Goal: Information Seeking & Learning: Find specific fact

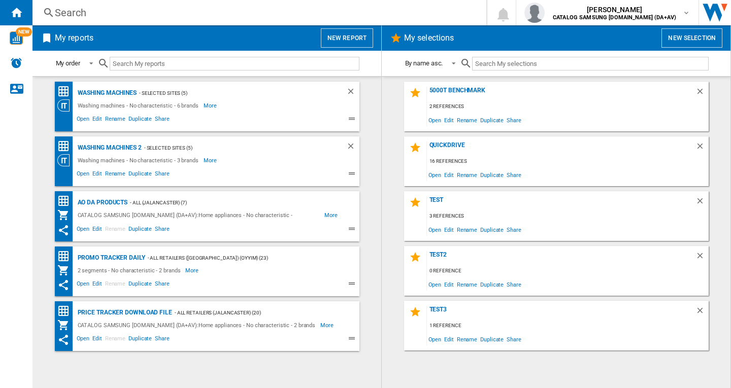
click at [75, 15] on div "Search" at bounding box center [257, 13] width 405 height 14
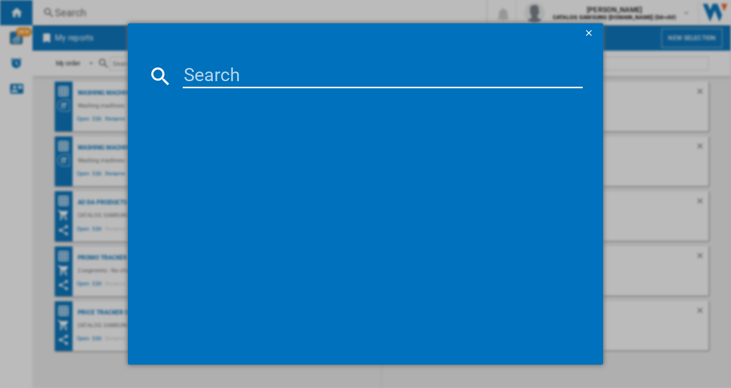
click at [216, 83] on input at bounding box center [383, 76] width 400 height 24
type input "ww11dg5"
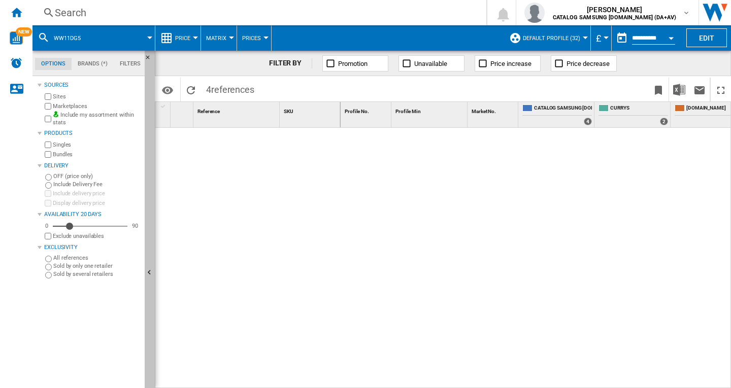
click at [148, 273] on ng-md-icon "Hide" at bounding box center [151, 274] width 12 height 12
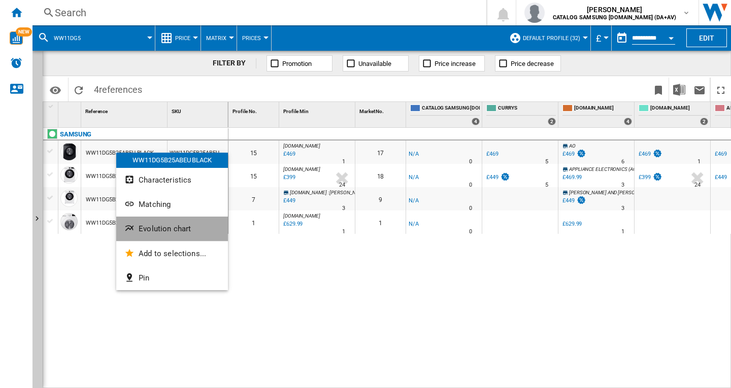
click at [154, 229] on span "Evolution chart" at bounding box center [165, 228] width 52 height 9
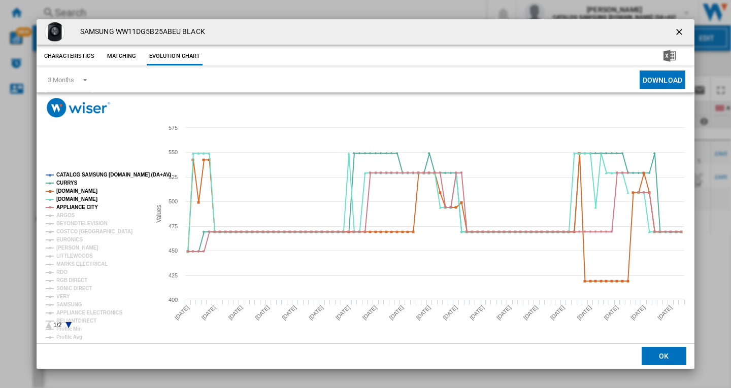
click at [95, 174] on tspan "CATALOG SAMSUNG [DOMAIN_NAME] (DA+AV)" at bounding box center [113, 175] width 115 height 6
click at [66, 214] on tspan "ARGOS" at bounding box center [65, 216] width 19 height 6
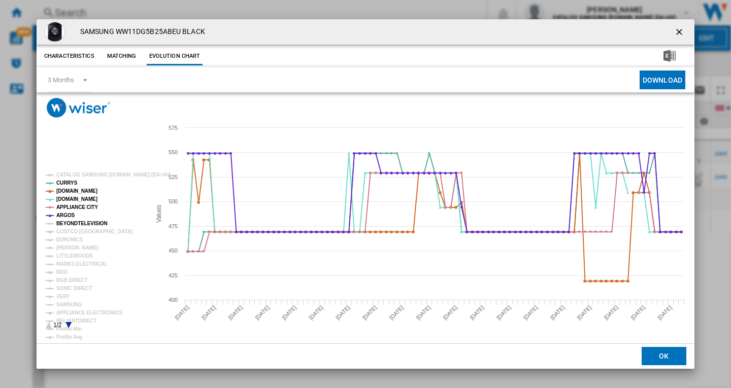
click at [71, 223] on tspan "BEYONDTELEVISION" at bounding box center [81, 224] width 51 height 6
click at [72, 230] on tspan "COSTCO [GEOGRAPHIC_DATA]" at bounding box center [94, 232] width 76 height 6
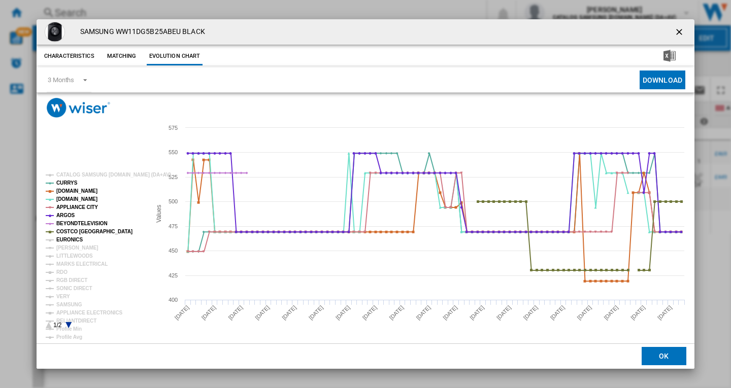
click at [74, 241] on tspan "EURONICS" at bounding box center [69, 240] width 26 height 6
click at [74, 248] on tspan "[PERSON_NAME]" at bounding box center [77, 248] width 42 height 6
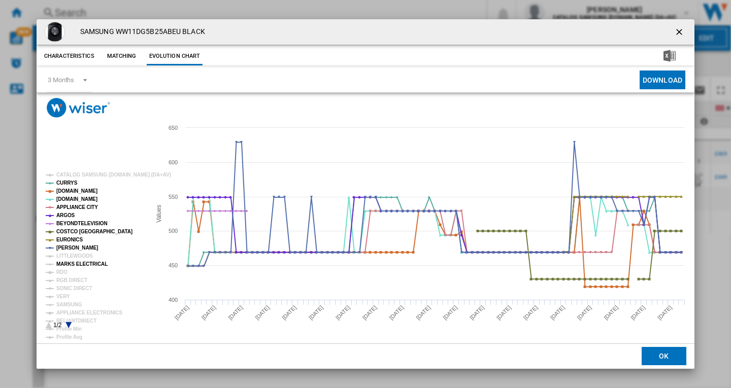
click at [73, 263] on tspan "MARKS ELECTRICAL" at bounding box center [81, 264] width 51 height 6
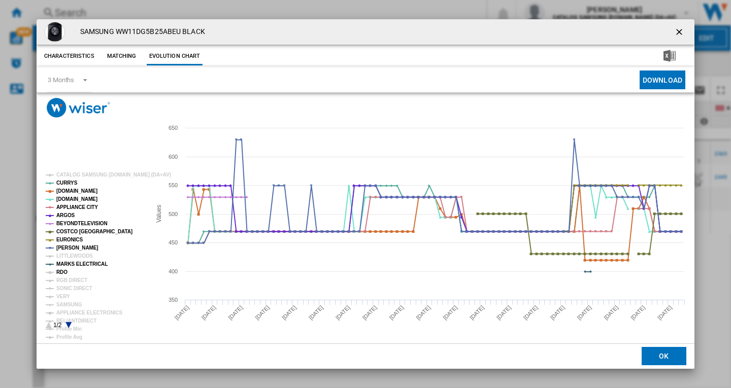
click at [64, 271] on tspan "RDO" at bounding box center [61, 272] width 11 height 6
click at [68, 282] on tspan "RGB DIRECT" at bounding box center [71, 281] width 31 height 6
click at [67, 291] on tspan "SONIC DIRECT" at bounding box center [74, 289] width 36 height 6
click at [66, 298] on tspan "VERY" at bounding box center [63, 297] width 14 height 6
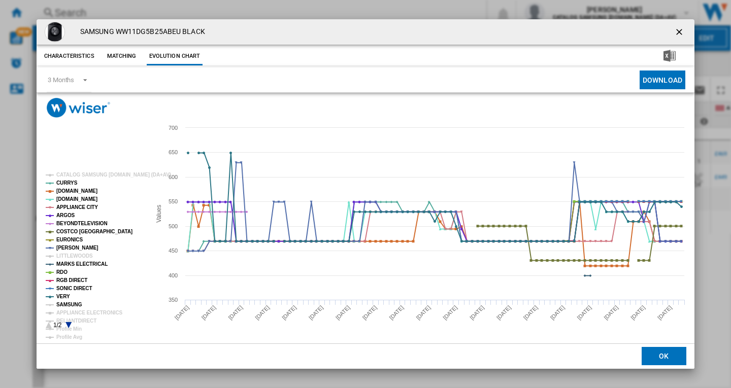
click at [70, 302] on tspan "SAMSUNG" at bounding box center [69, 305] width 26 height 6
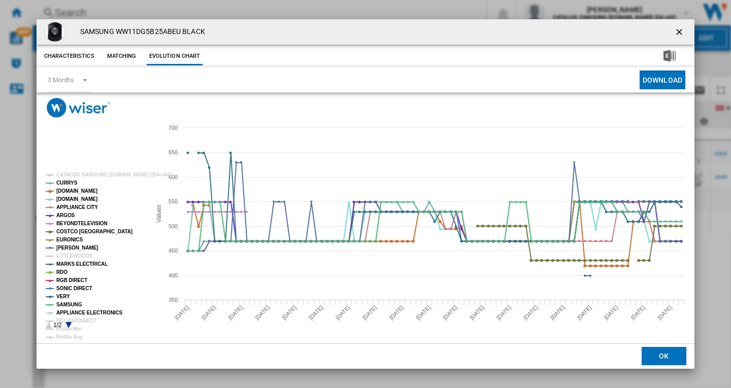
click at [75, 310] on tspan "APPLIANCE ELECTRONICS" at bounding box center [89, 313] width 66 height 6
click at [69, 324] on icon "Product popup" at bounding box center [68, 325] width 6 height 6
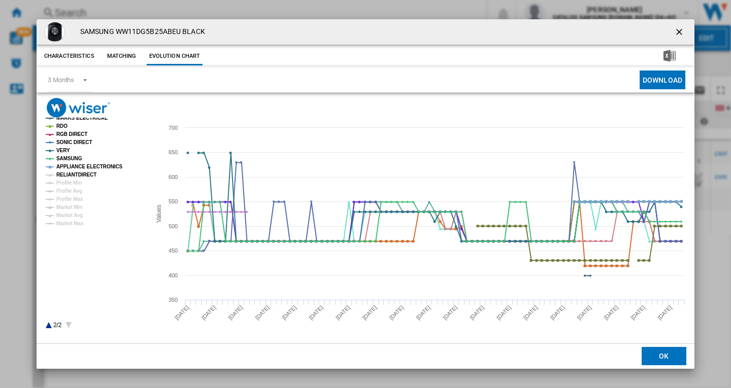
click at [83, 175] on tspan "RELIANTDIRECT" at bounding box center [76, 175] width 40 height 6
click at [678, 29] on ng-md-icon "getI18NText('BUTTONS.CLOSE_DIALOG')" at bounding box center [680, 33] width 12 height 12
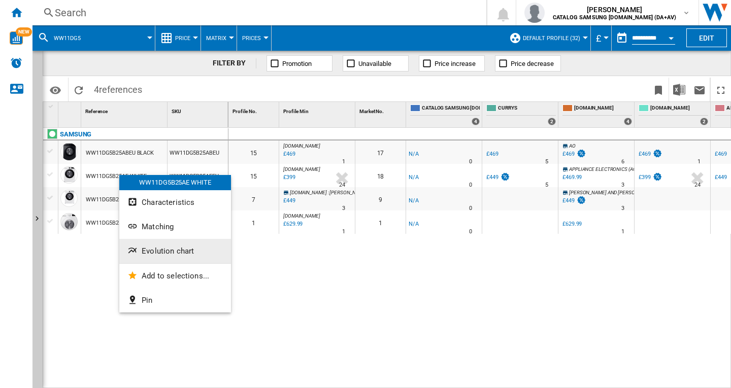
click at [158, 248] on span "Evolution chart" at bounding box center [168, 251] width 52 height 9
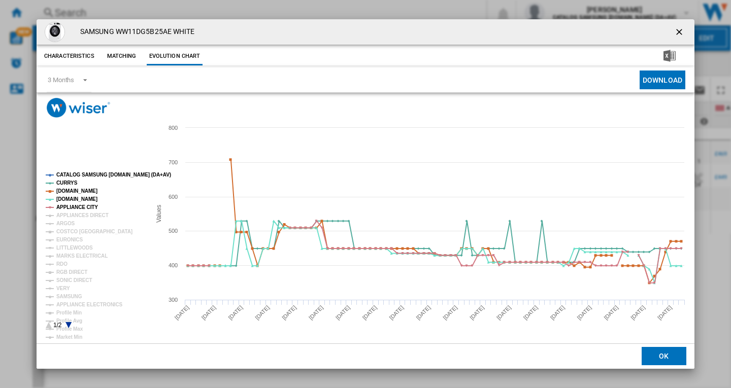
click at [90, 173] on tspan "CATALOG SAMSUNG [DOMAIN_NAME] (DA+AV)" at bounding box center [113, 175] width 115 height 6
click at [73, 214] on tspan "APPLIANCES DIRECT" at bounding box center [82, 216] width 52 height 6
click at [66, 222] on tspan "ARGOS" at bounding box center [65, 224] width 19 height 6
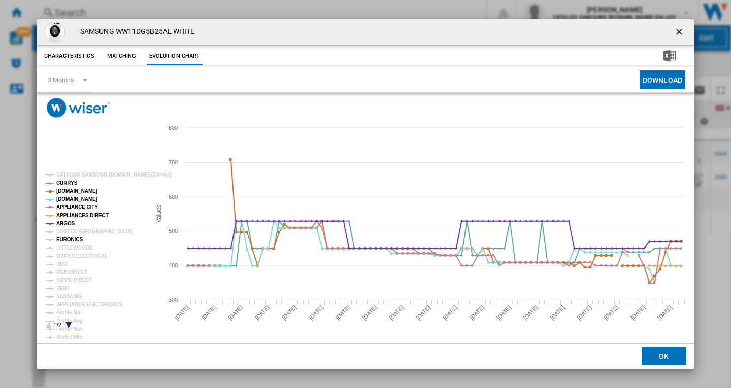
click at [66, 239] on tspan "EURONICS" at bounding box center [69, 240] width 26 height 6
click at [64, 257] on tspan "MARKS ELECTRICAL" at bounding box center [81, 256] width 51 height 6
click at [75, 231] on tspan "COSTCO [GEOGRAPHIC_DATA]" at bounding box center [94, 232] width 76 height 6
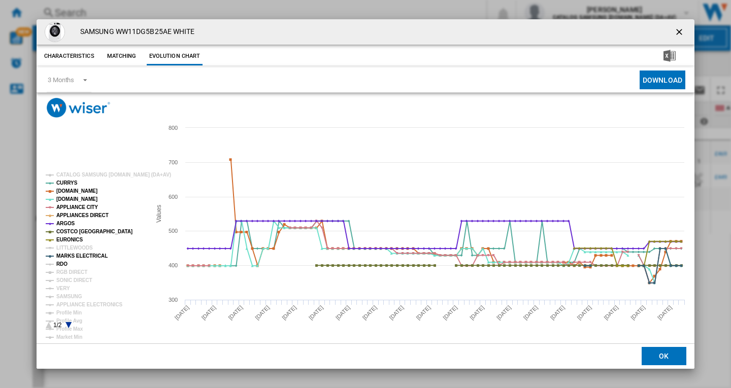
click at [64, 265] on tspan "RDO" at bounding box center [61, 264] width 11 height 6
click at [71, 269] on tspan "RGB DIRECT" at bounding box center [71, 272] width 31 height 6
click at [71, 282] on tspan "SONIC DIRECT" at bounding box center [74, 281] width 36 height 6
click at [64, 287] on tspan "VERY" at bounding box center [63, 289] width 14 height 6
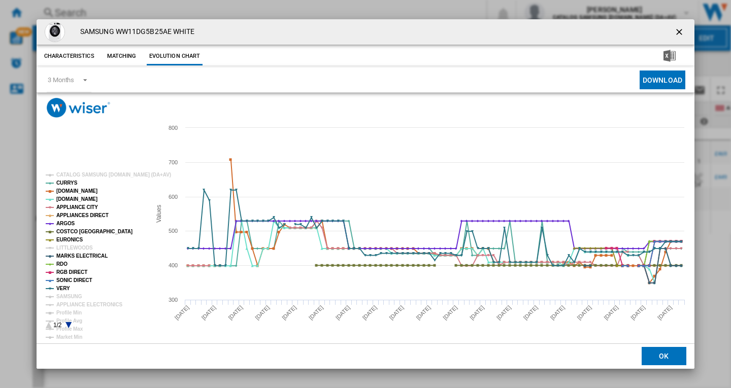
click at [65, 291] on tspan "VERY" at bounding box center [63, 289] width 14 height 6
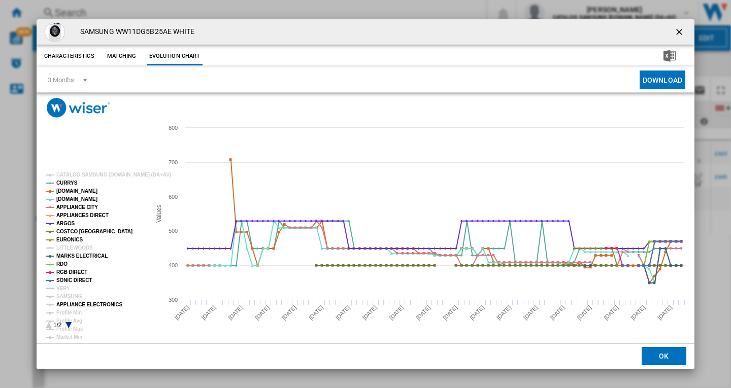
click at [71, 302] on tspan "APPLIANCE ELECTRONICS" at bounding box center [89, 305] width 66 height 6
click at [69, 297] on tspan "SAMSUNG" at bounding box center [69, 297] width 26 height 6
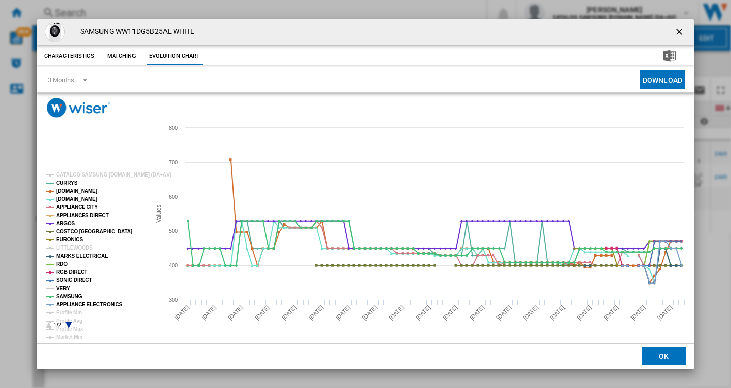
click at [63, 288] on tspan "VERY" at bounding box center [63, 289] width 14 height 6
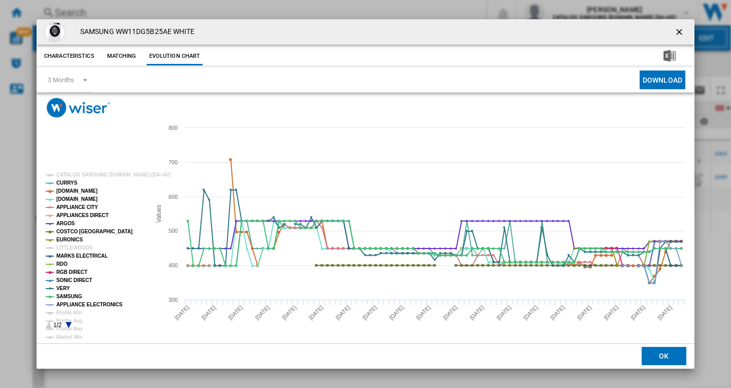
click at [680, 32] on ng-md-icon "getI18NText('BUTTONS.CLOSE_DIALOG')" at bounding box center [680, 33] width 12 height 12
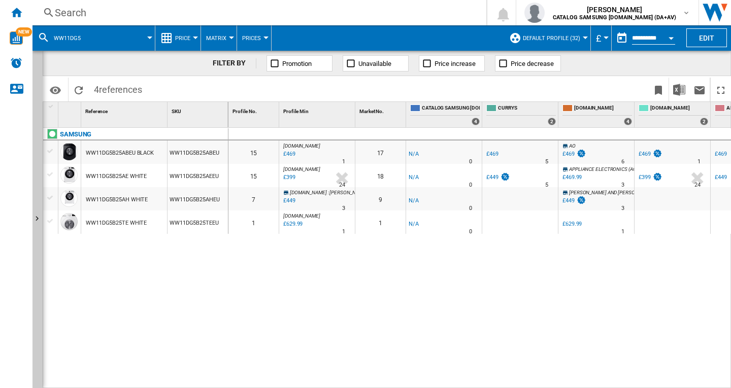
click at [644, 175] on div "£399" at bounding box center [644, 177] width 12 height 7
